Goal: Find specific page/section: Find specific page/section

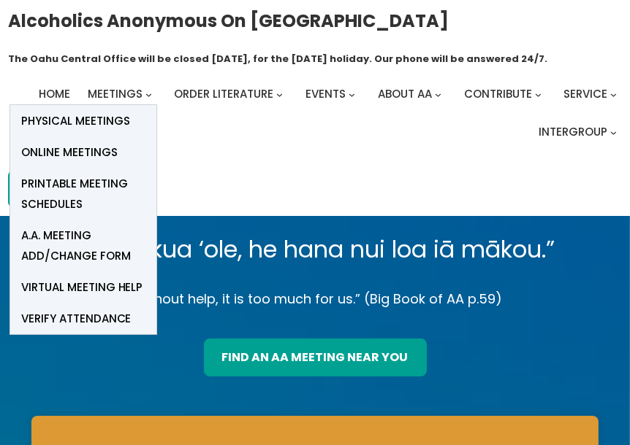
click at [93, 153] on span "Online Meetings" at bounding box center [69, 152] width 96 height 20
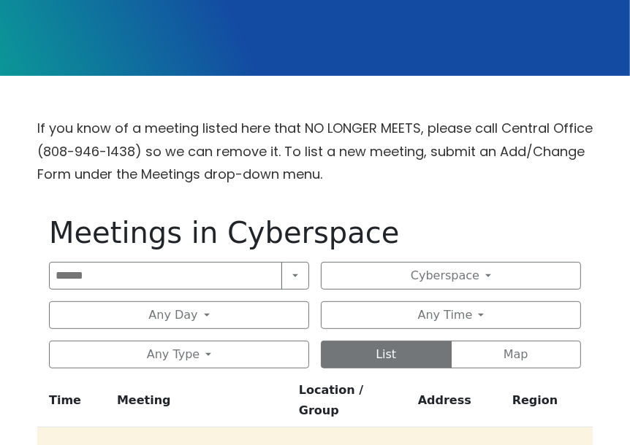
scroll to position [456, 0]
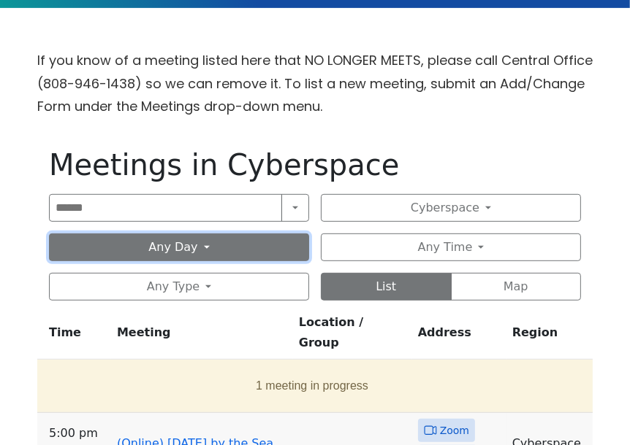
click at [226, 256] on button "Any Day" at bounding box center [179, 248] width 260 height 28
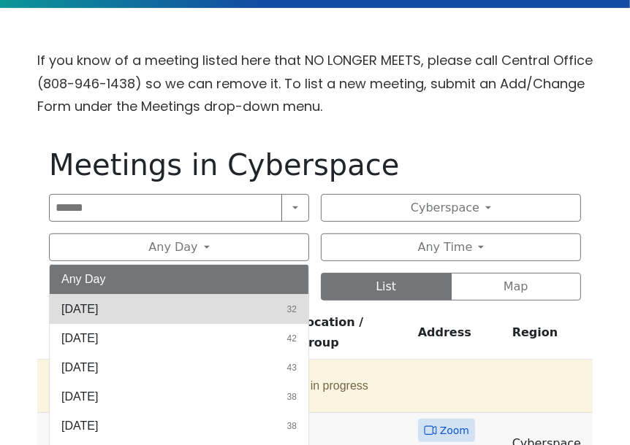
click at [105, 310] on button "[DATE] 32" at bounding box center [179, 309] width 259 height 29
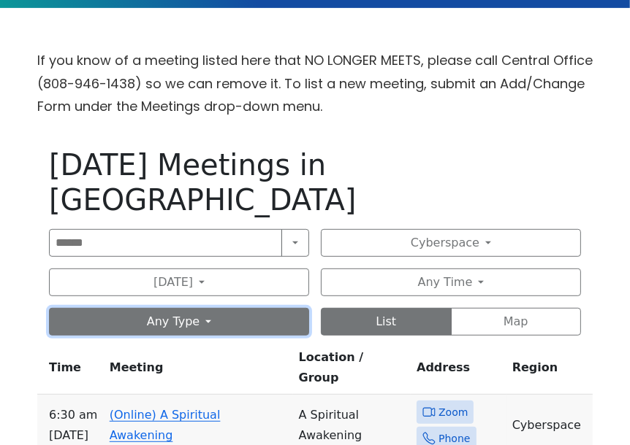
click at [222, 308] on button "Any Type" at bounding box center [179, 322] width 260 height 28
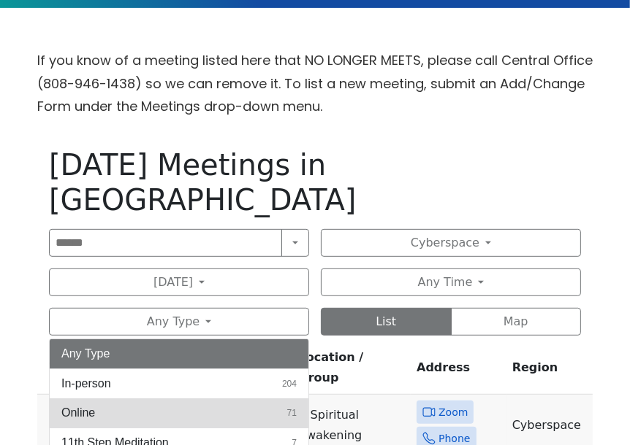
click at [96, 399] on button "Online 71" at bounding box center [179, 413] width 259 height 29
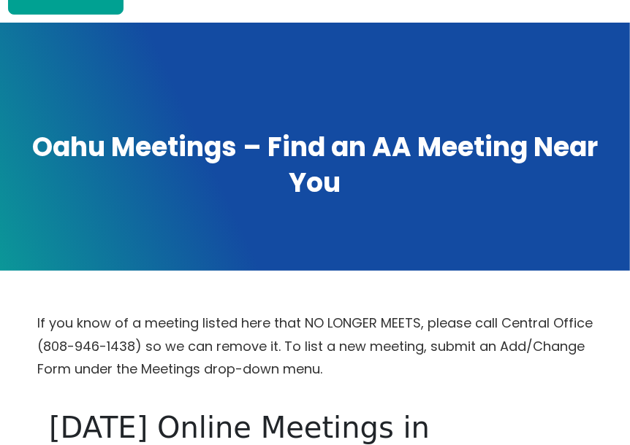
scroll to position [181, 0]
